Goal: Transaction & Acquisition: Download file/media

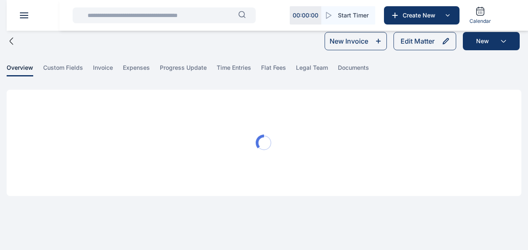
click at [23, 20] on header at bounding box center [271, 15] width 528 height 31
click at [22, 13] on button at bounding box center [24, 15] width 8 height 6
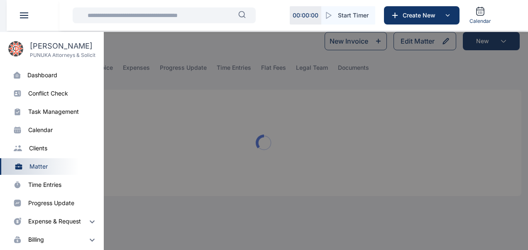
click at [40, 76] on div "dashboard" at bounding box center [42, 75] width 30 height 8
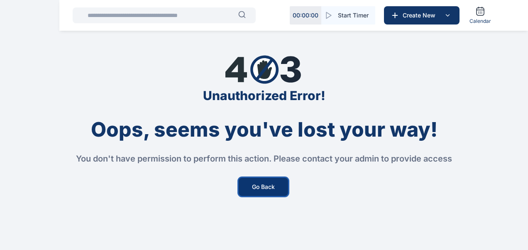
click at [247, 187] on button "Go Back" at bounding box center [263, 187] width 49 height 18
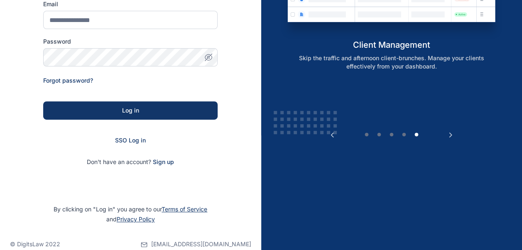
scroll to position [129, 0]
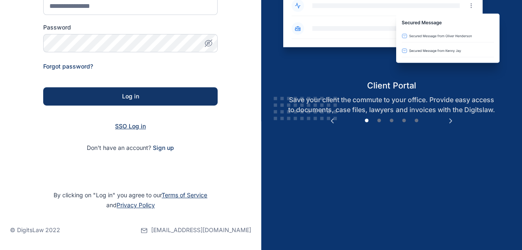
click at [139, 127] on span "SSO Log in" at bounding box center [130, 125] width 31 height 7
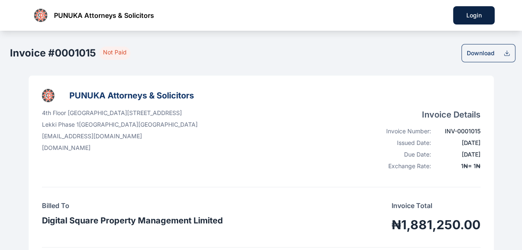
click at [501, 46] on div "Download" at bounding box center [488, 53] width 54 height 18
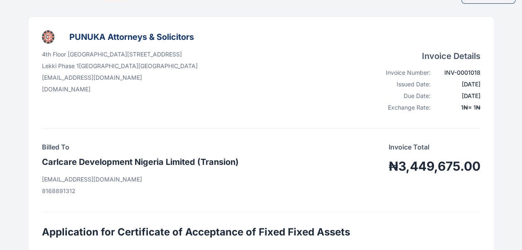
scroll to position [83, 0]
